Goal: Task Accomplishment & Management: Manage account settings

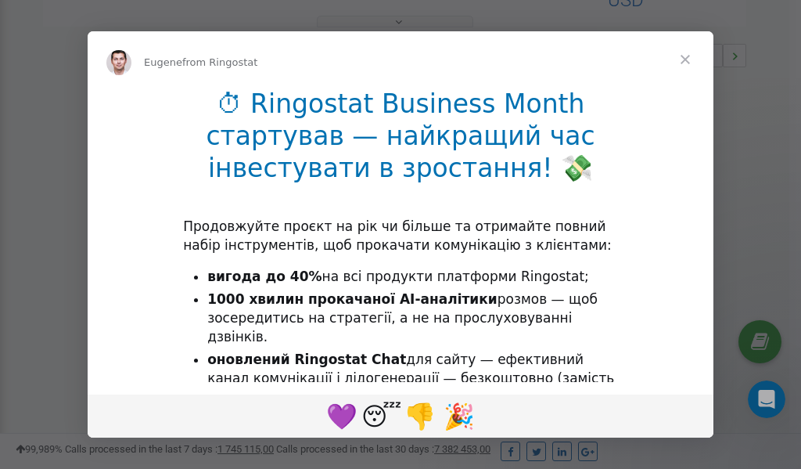
click at [687, 56] on span "Close" at bounding box center [685, 59] width 56 height 56
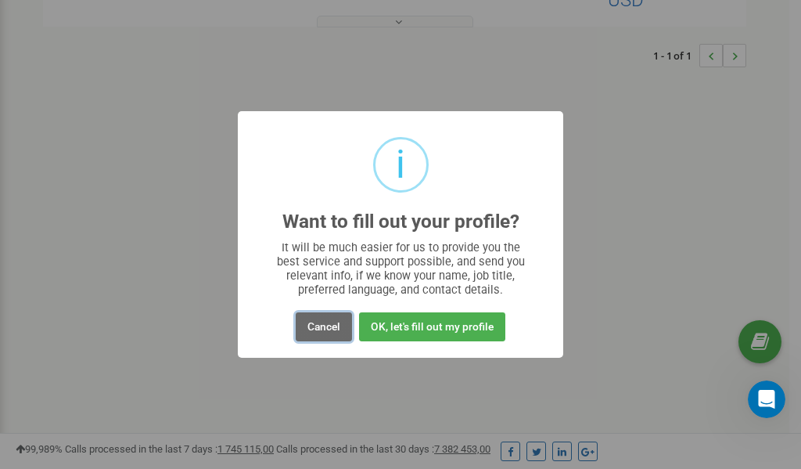
click at [322, 325] on button "Cancel" at bounding box center [324, 326] width 56 height 29
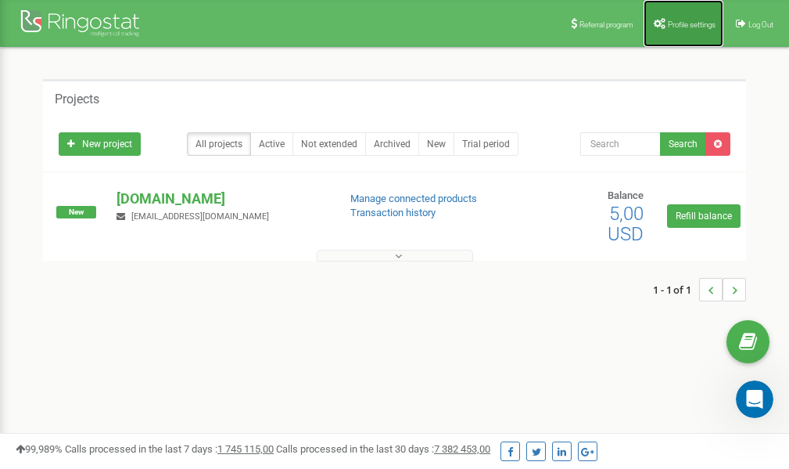
click at [684, 22] on span "Profile settings" at bounding box center [692, 24] width 48 height 9
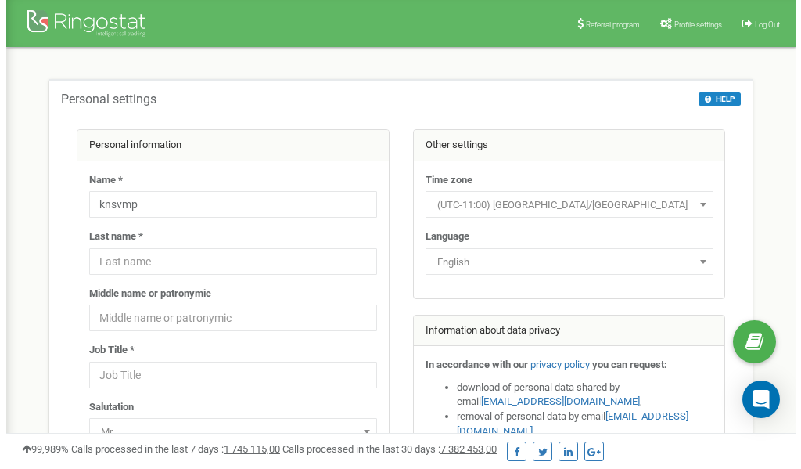
scroll to position [78, 0]
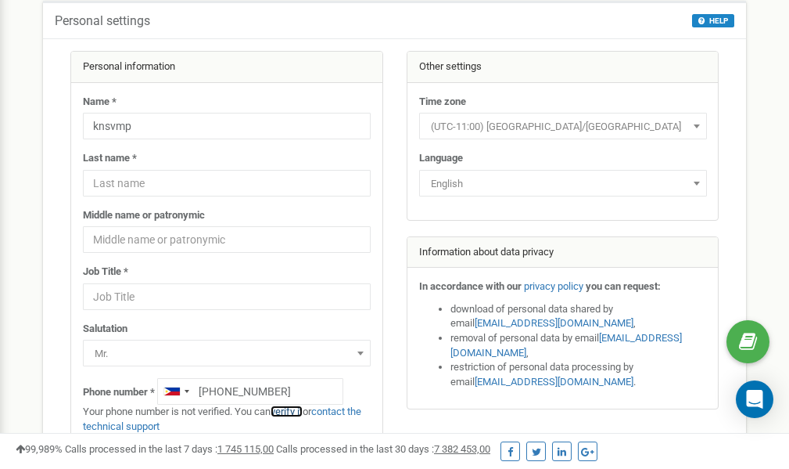
click at [295, 410] on link "verify it" at bounding box center [287, 411] width 32 height 12
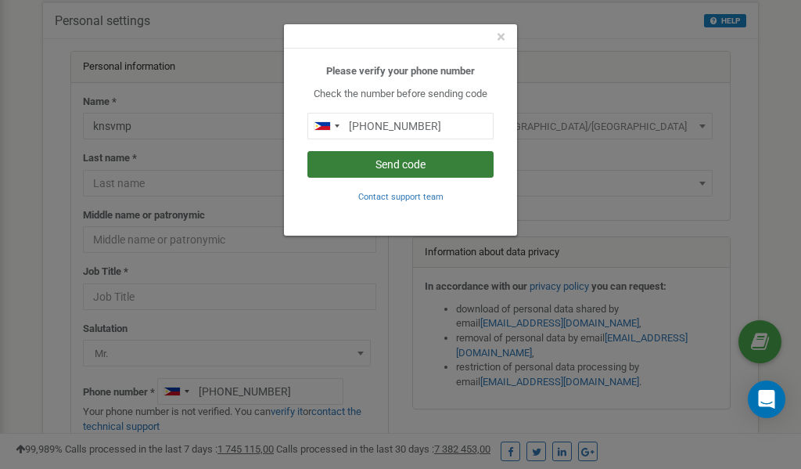
click at [415, 167] on button "Send code" at bounding box center [400, 164] width 186 height 27
